Goal: Task Accomplishment & Management: Use online tool/utility

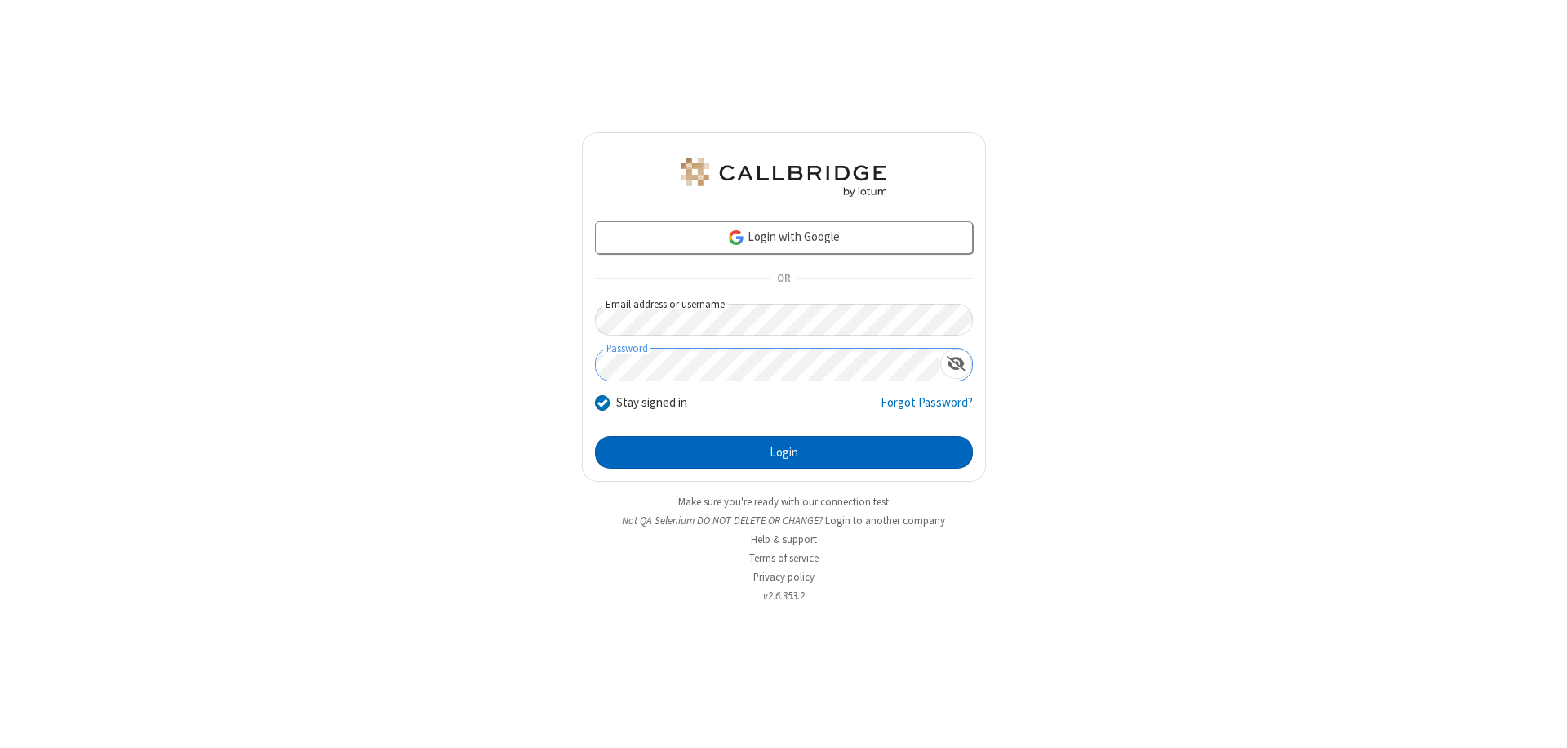
click at [783, 452] on button "Login" at bounding box center [784, 452] width 378 height 33
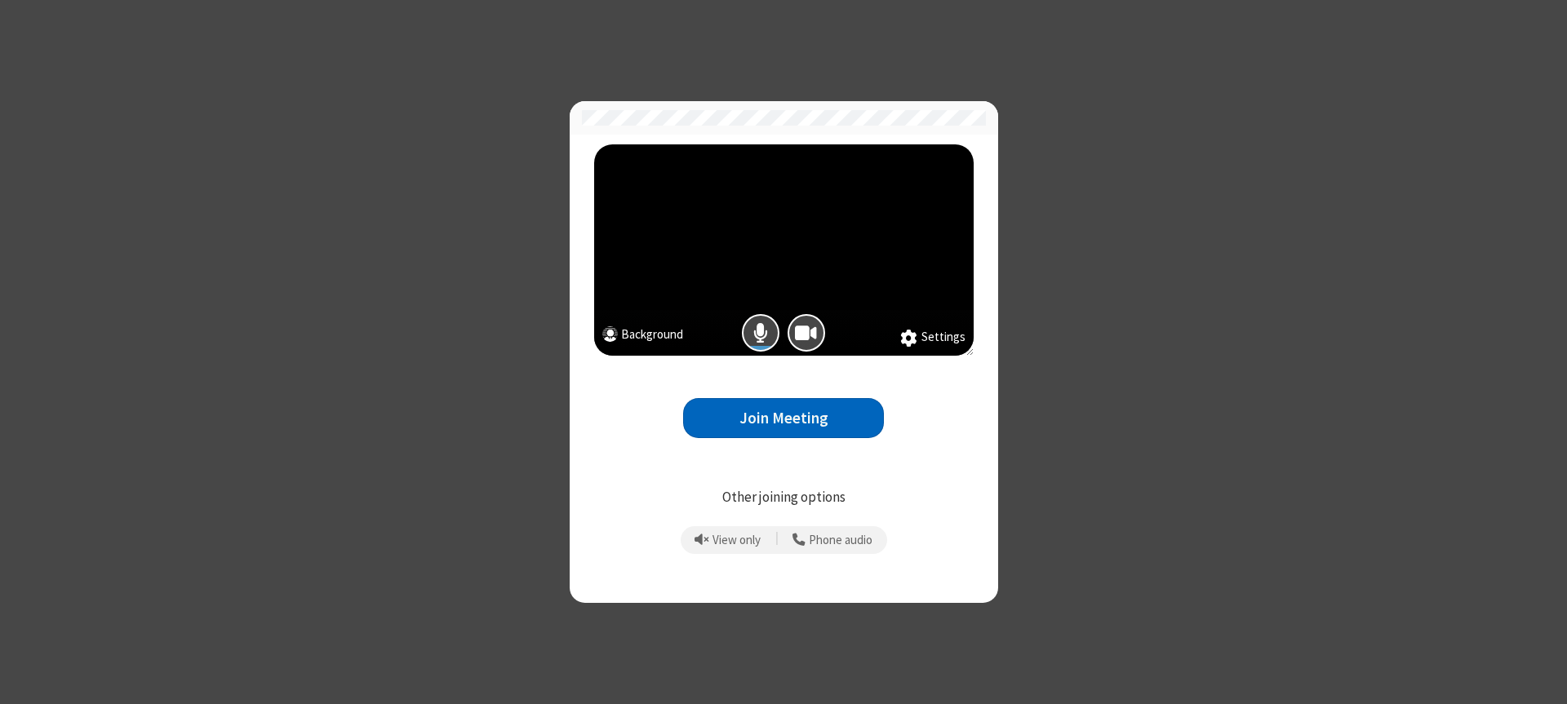
click at [783, 418] on button "Join Meeting" at bounding box center [783, 418] width 201 height 40
